Goal: Check status: Check status

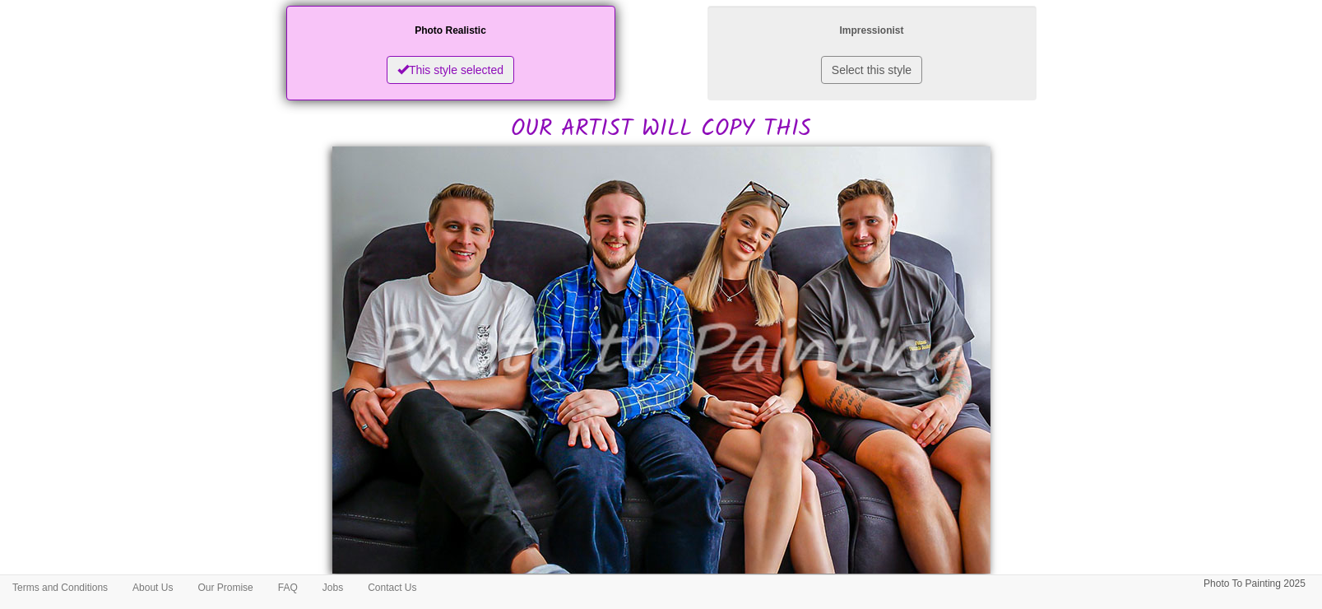
scroll to position [308, 0]
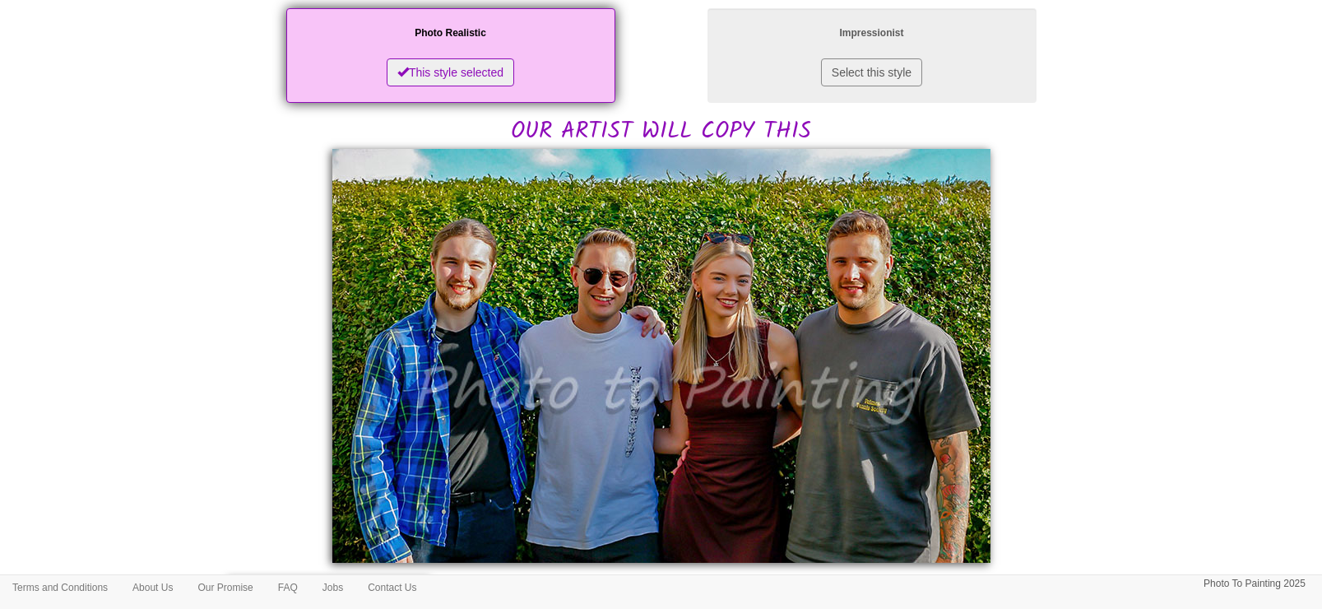
scroll to position [308, 0]
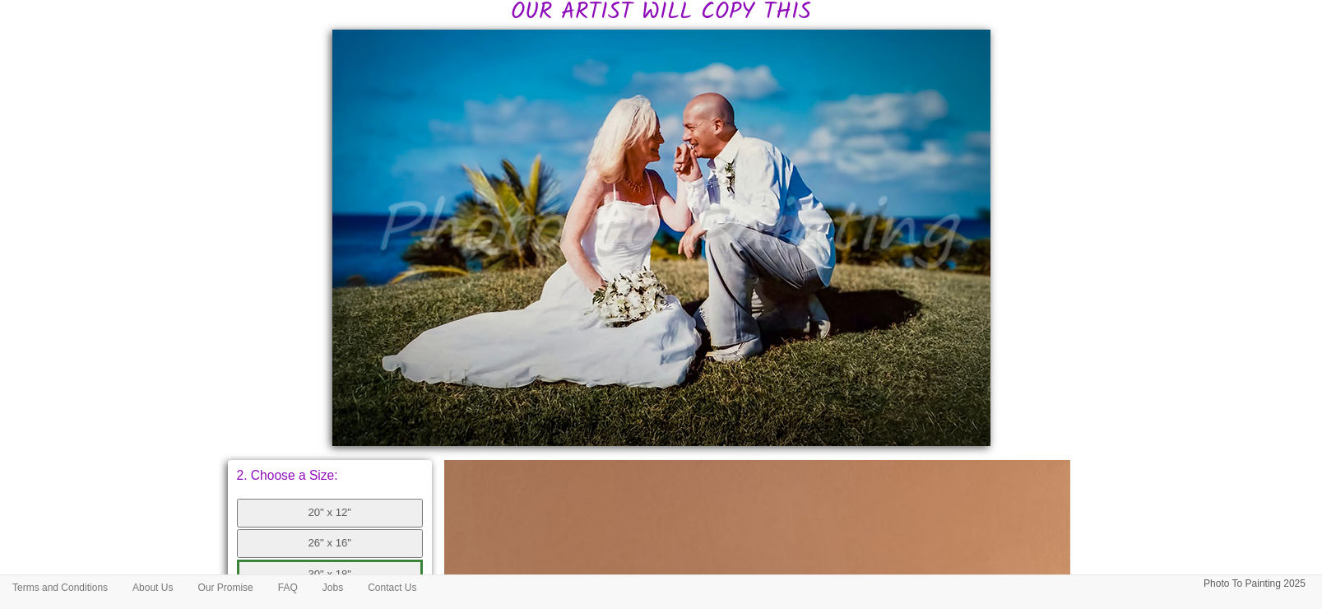
scroll to position [308, 0]
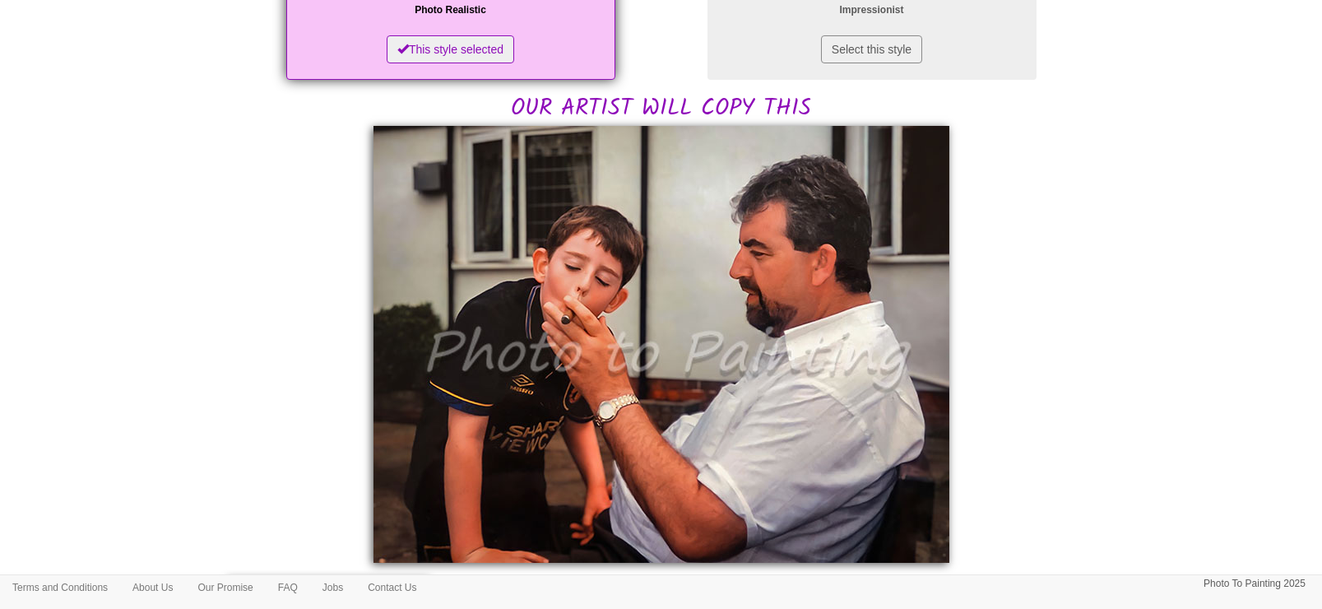
scroll to position [308, 0]
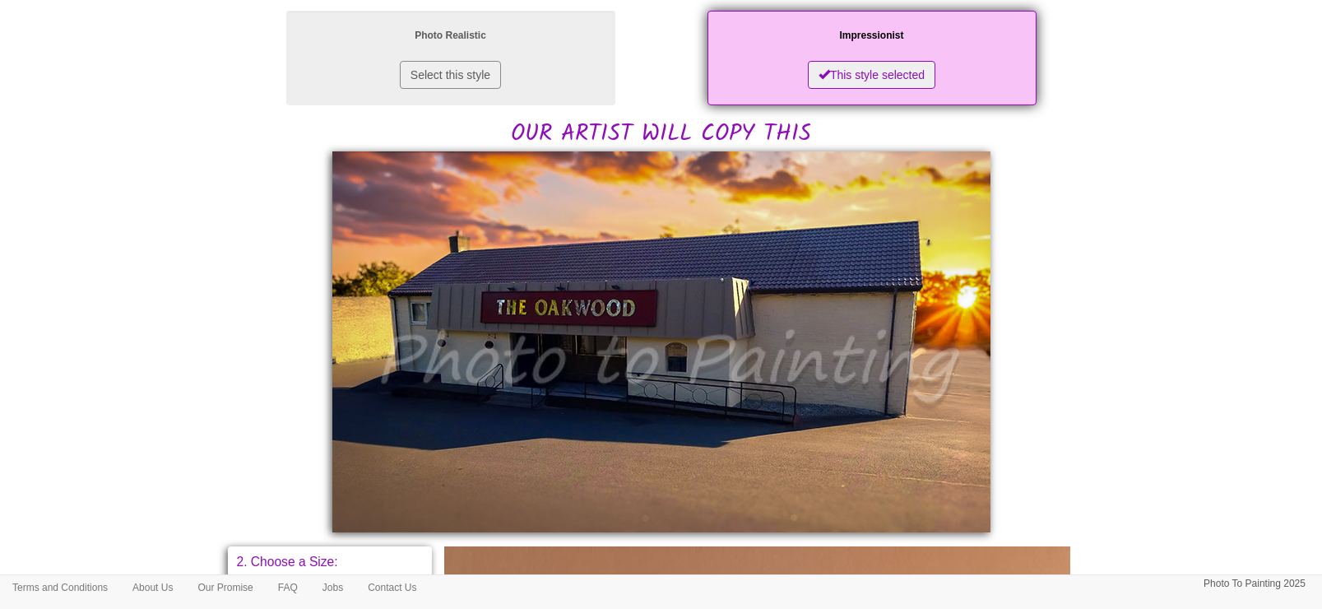
scroll to position [308, 0]
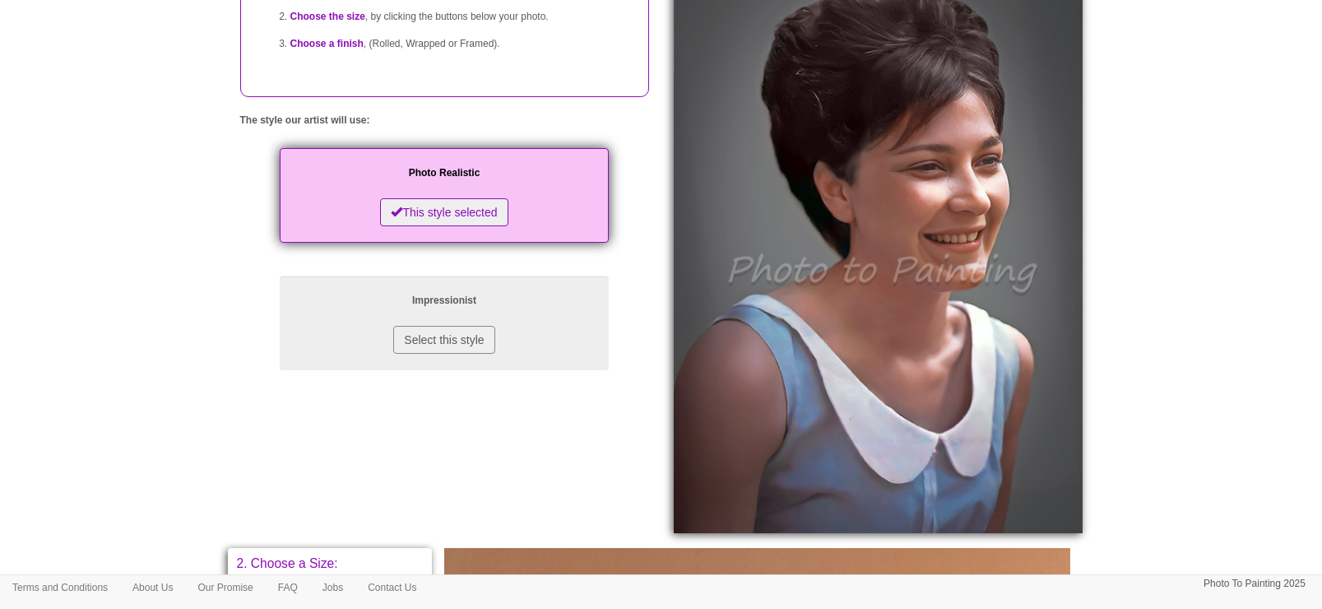
scroll to position [206, 0]
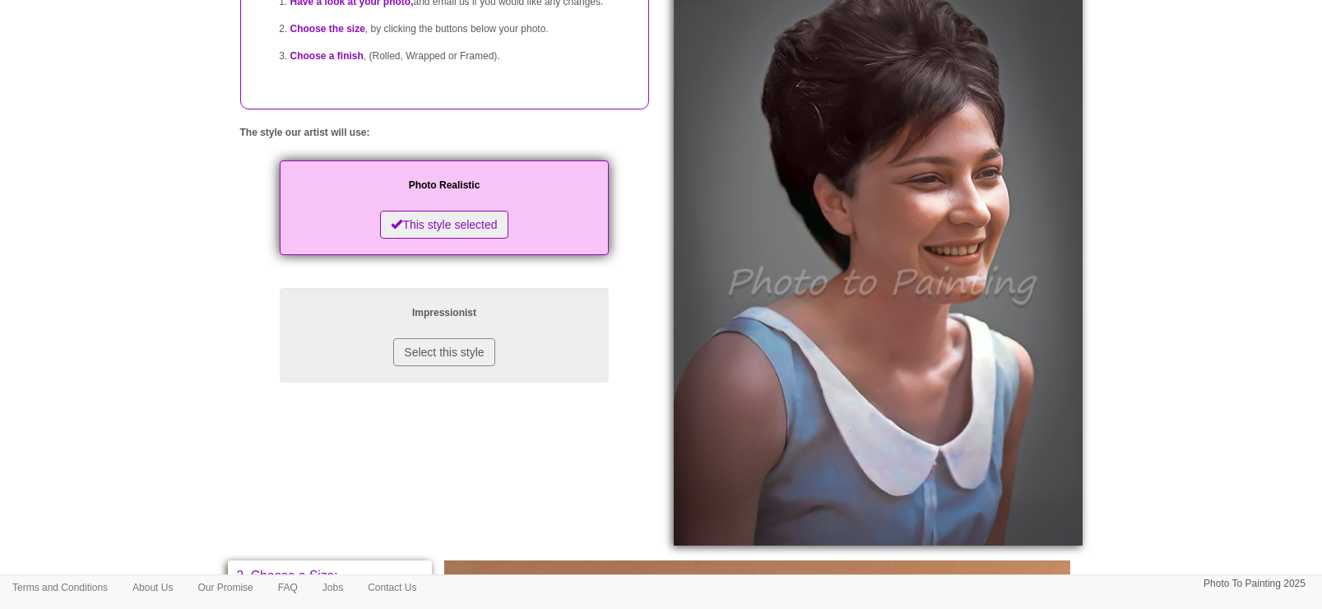
click at [1281, 372] on body "Your painting - risk free Toggle navigation Menu Home Photo to Painting Photo t…" at bounding box center [661, 532] width 1322 height 1458
click at [1238, 332] on body "Your painting - risk free Toggle navigation Menu Home Photo to Painting Photo t…" at bounding box center [661, 532] width 1322 height 1458
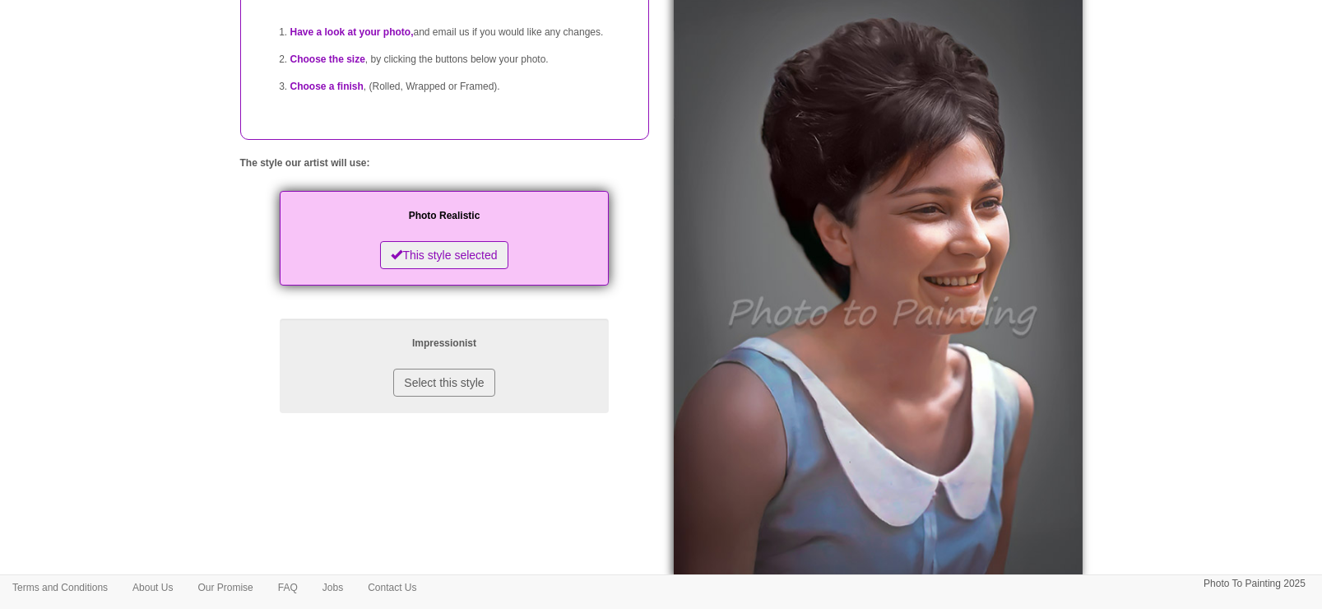
scroll to position [178, 0]
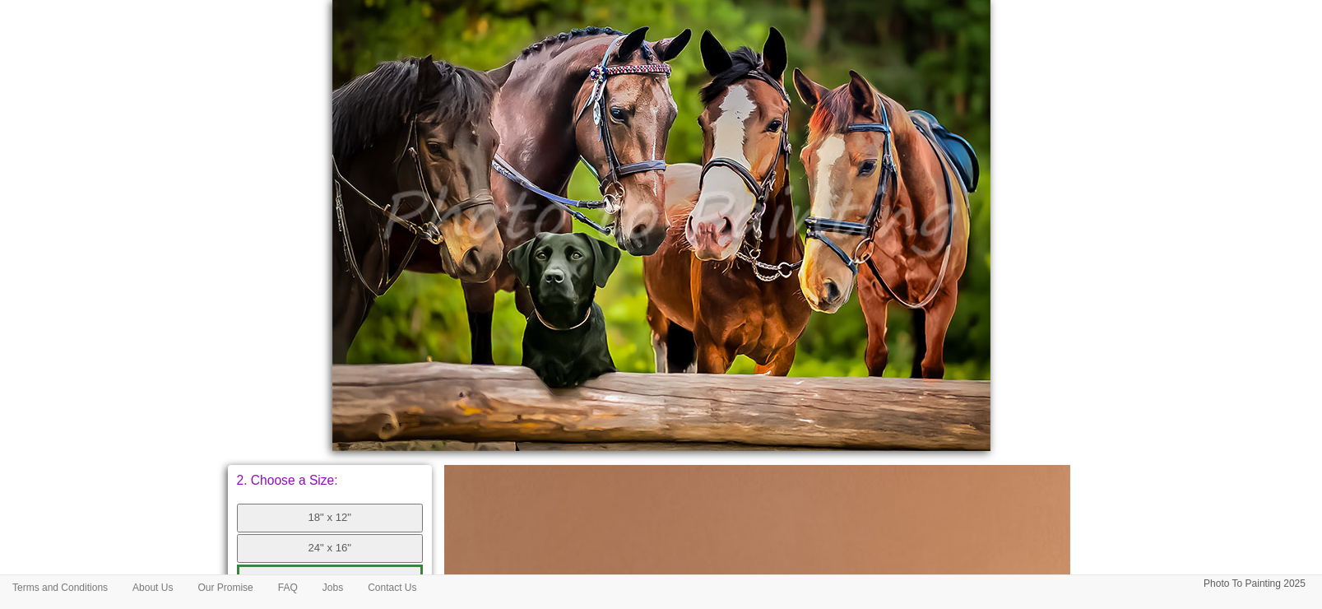
scroll to position [308, 0]
